Goal: Check status: Check status

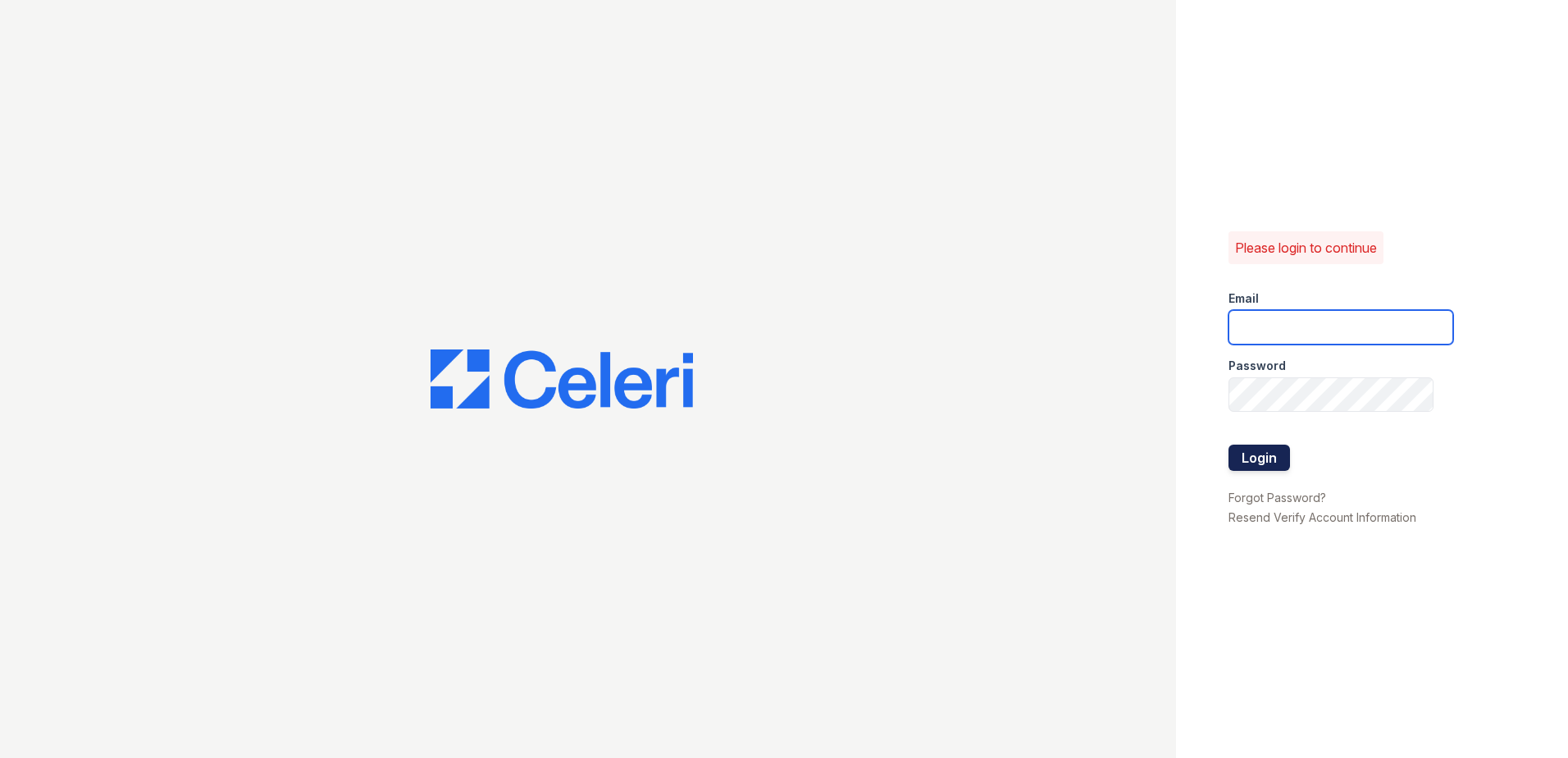
type input "[EMAIL_ADDRESS][DOMAIN_NAME]"
click at [1269, 463] on button "Login" at bounding box center [1260, 457] width 62 height 27
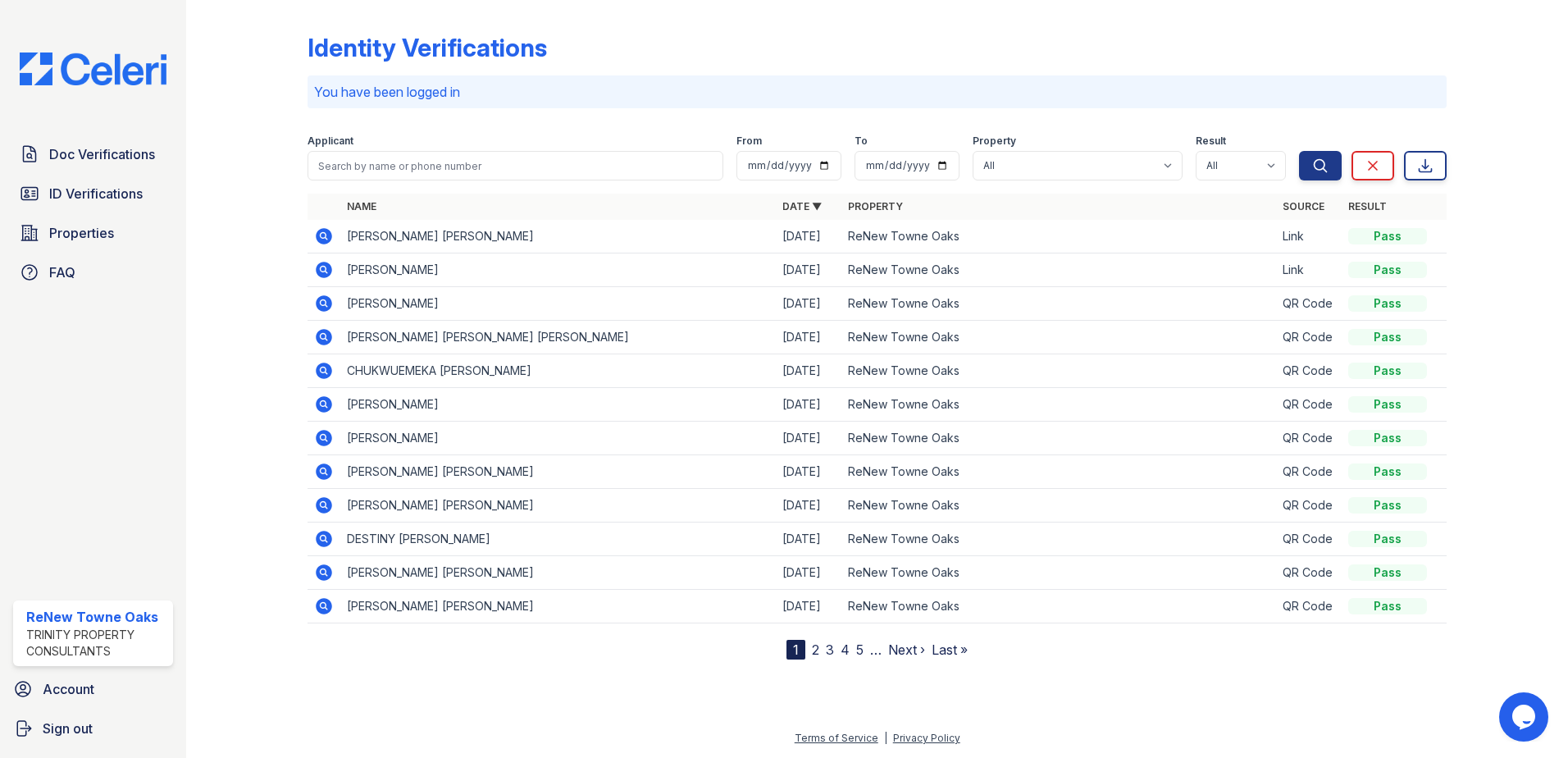
click at [321, 238] on icon at bounding box center [324, 235] width 20 height 20
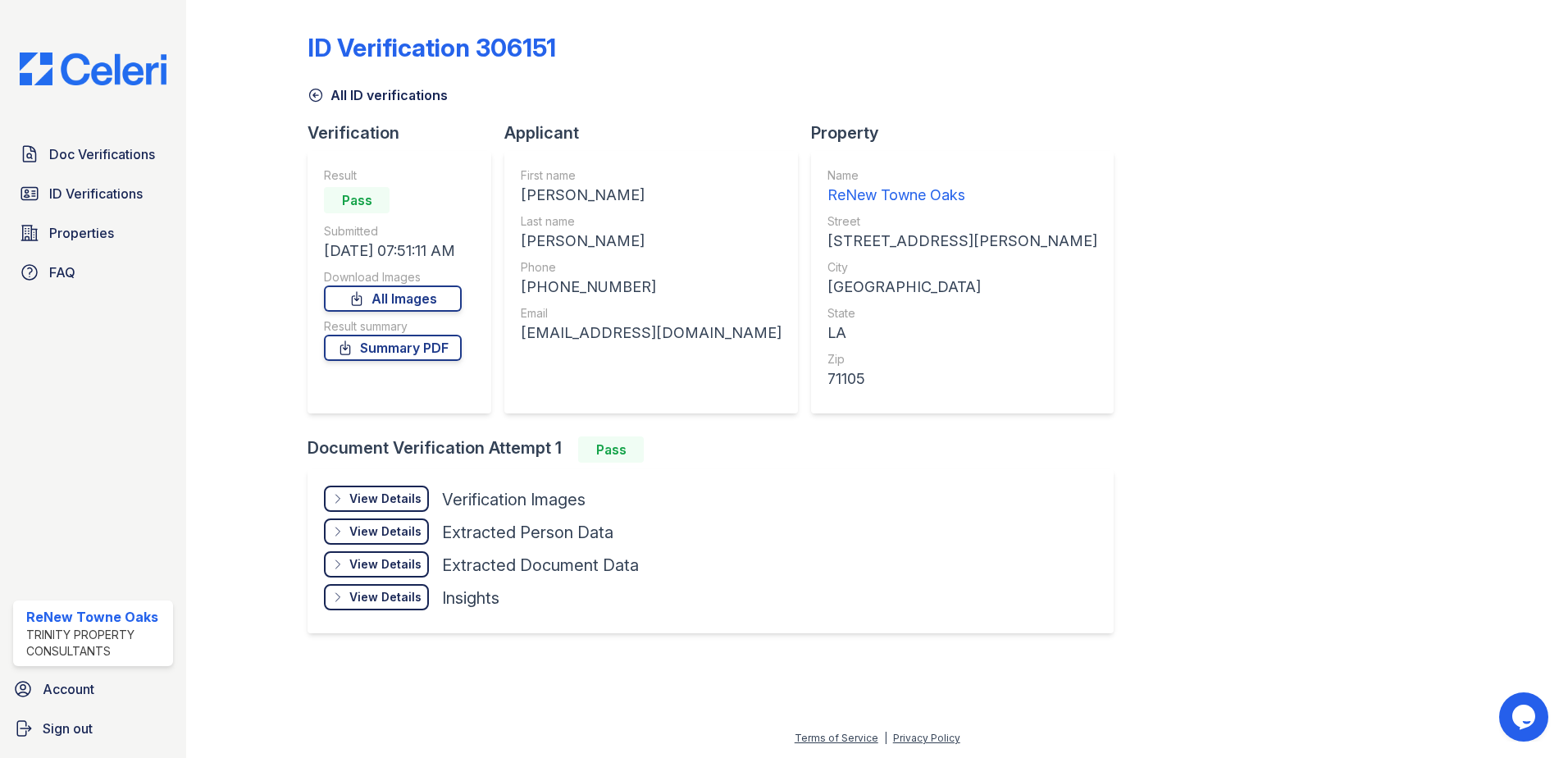
click at [395, 491] on div "View Details" at bounding box center [386, 498] width 72 height 16
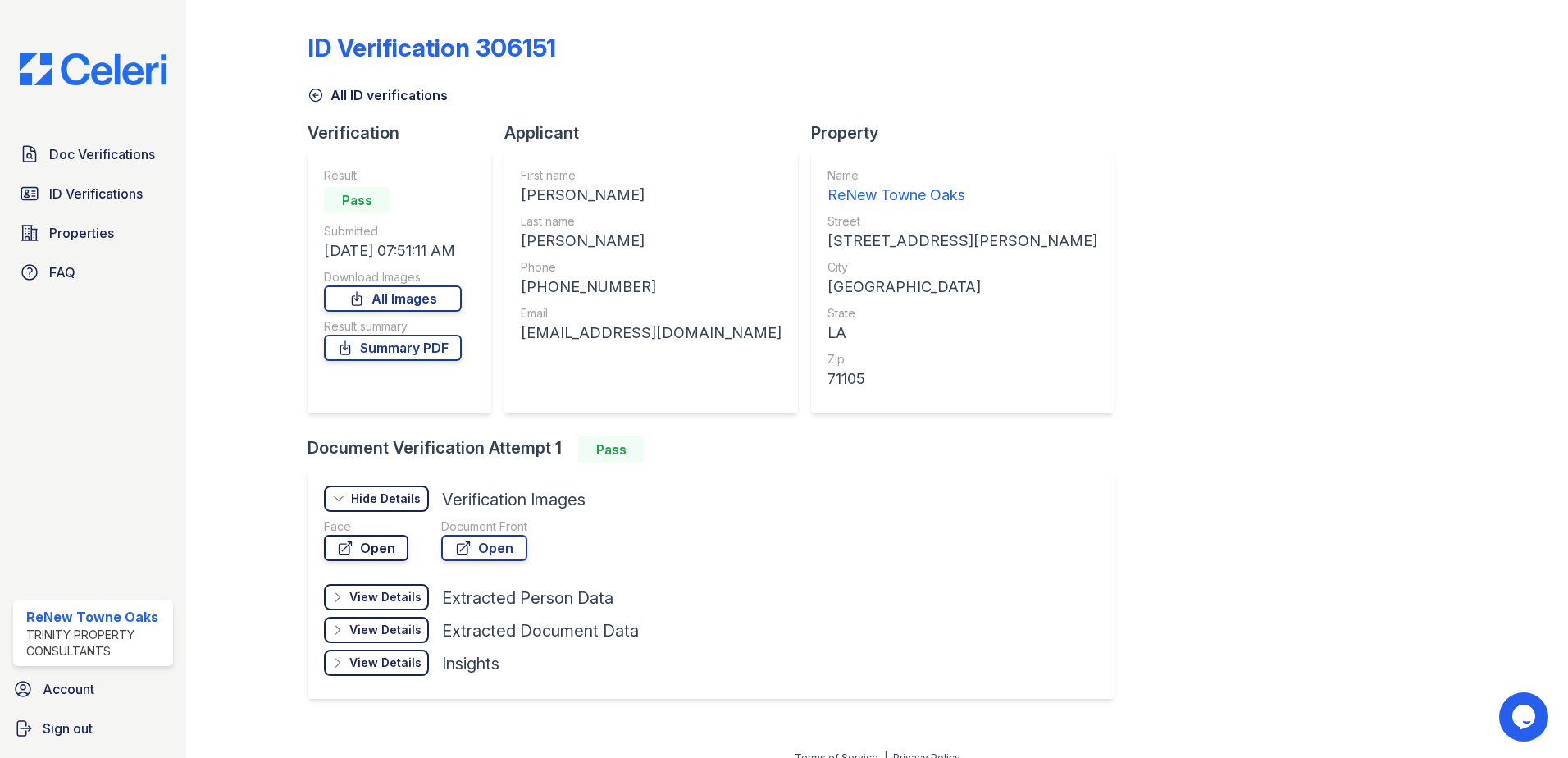
click at [356, 535] on link "Open" at bounding box center [366, 547] width 84 height 27
click at [480, 552] on link "Open" at bounding box center [484, 547] width 86 height 27
drag, startPoint x: 753, startPoint y: 332, endPoint x: 513, endPoint y: 334, distance: 240.0
click at [513, 334] on div "First name AHMAD NAIF AHMAD Last name MUSTAFA Phone +12533474112 Email ahmad.mu…" at bounding box center [651, 282] width 294 height 262
drag, startPoint x: 513, startPoint y: 334, endPoint x: 531, endPoint y: 334, distance: 18.0
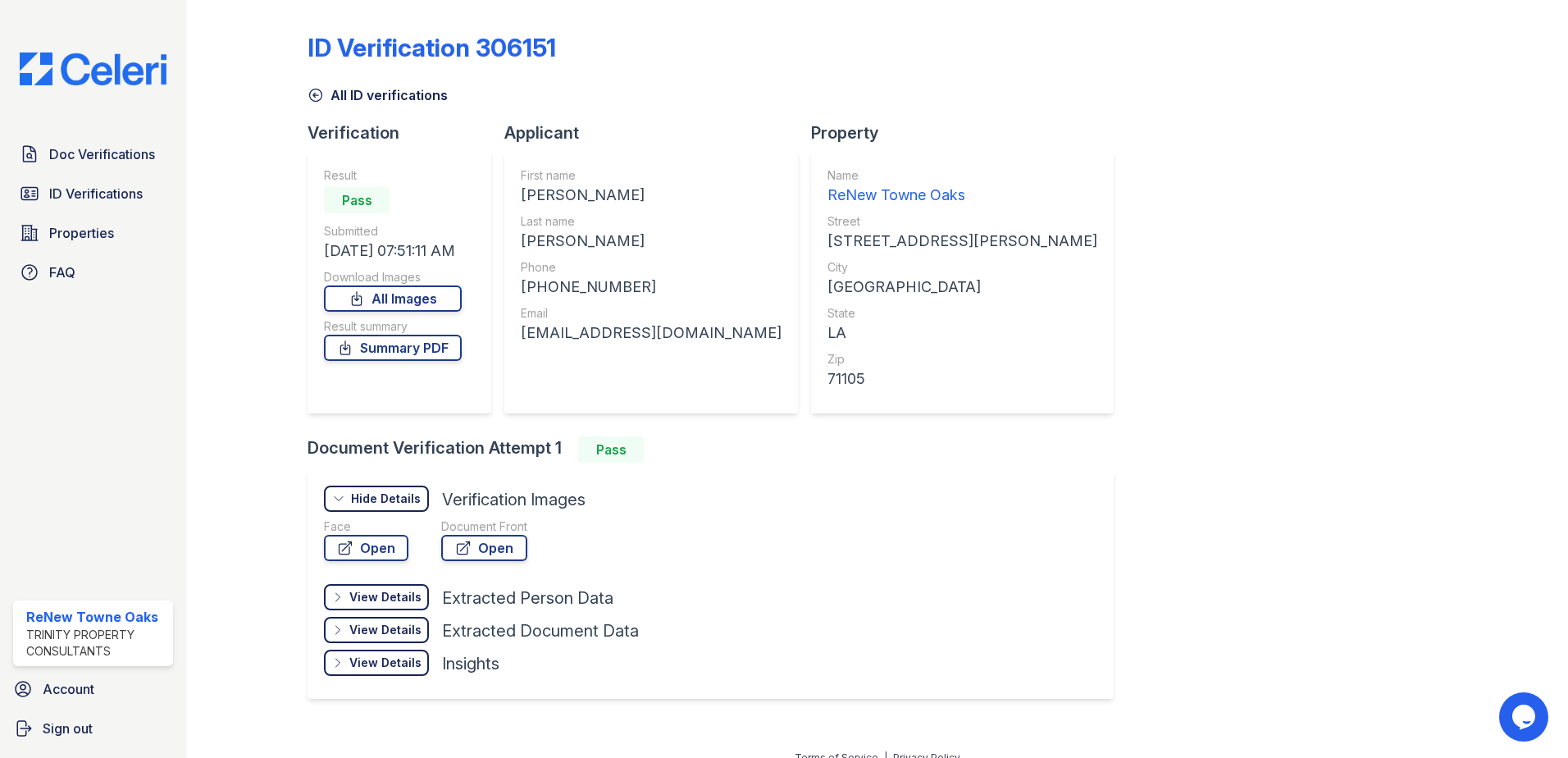
copy div "ahmad.mustafa253@outlook.com"
